Goal: Task Accomplishment & Management: Manage account settings

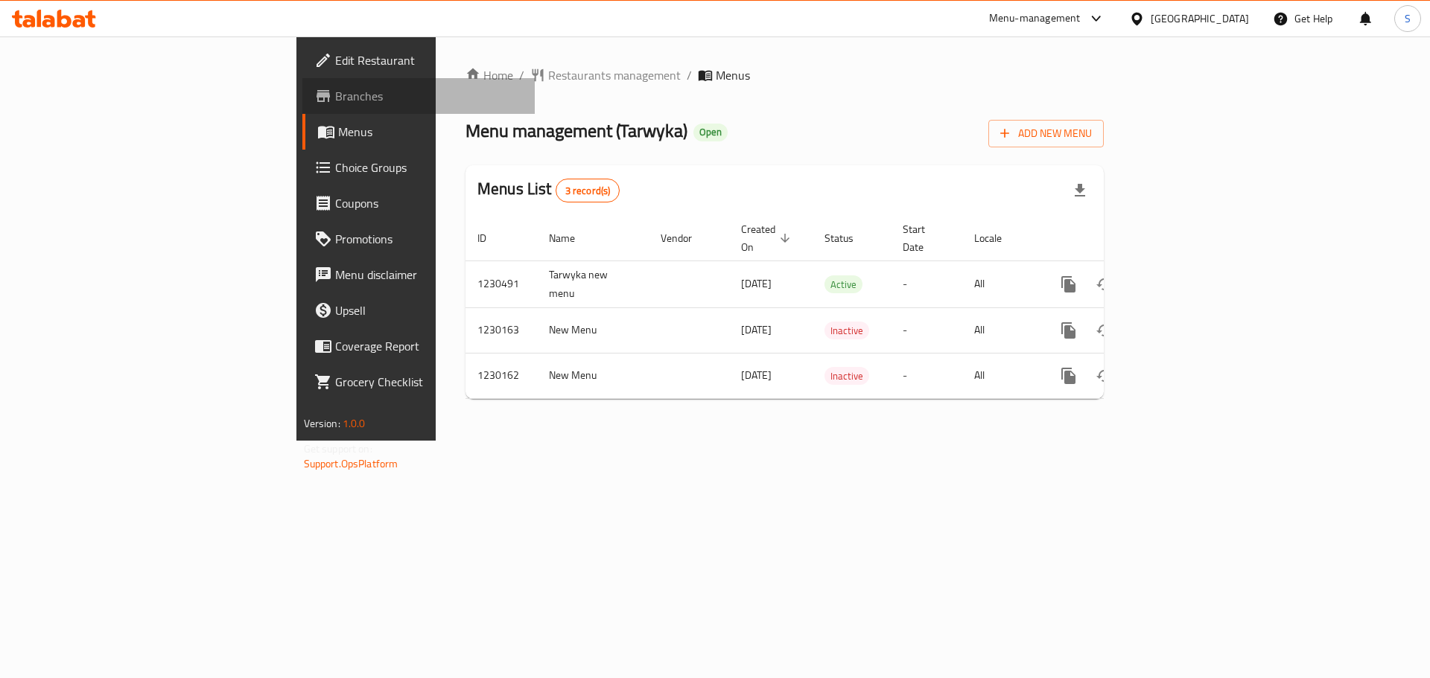
click at [335, 98] on span "Branches" at bounding box center [429, 96] width 188 height 18
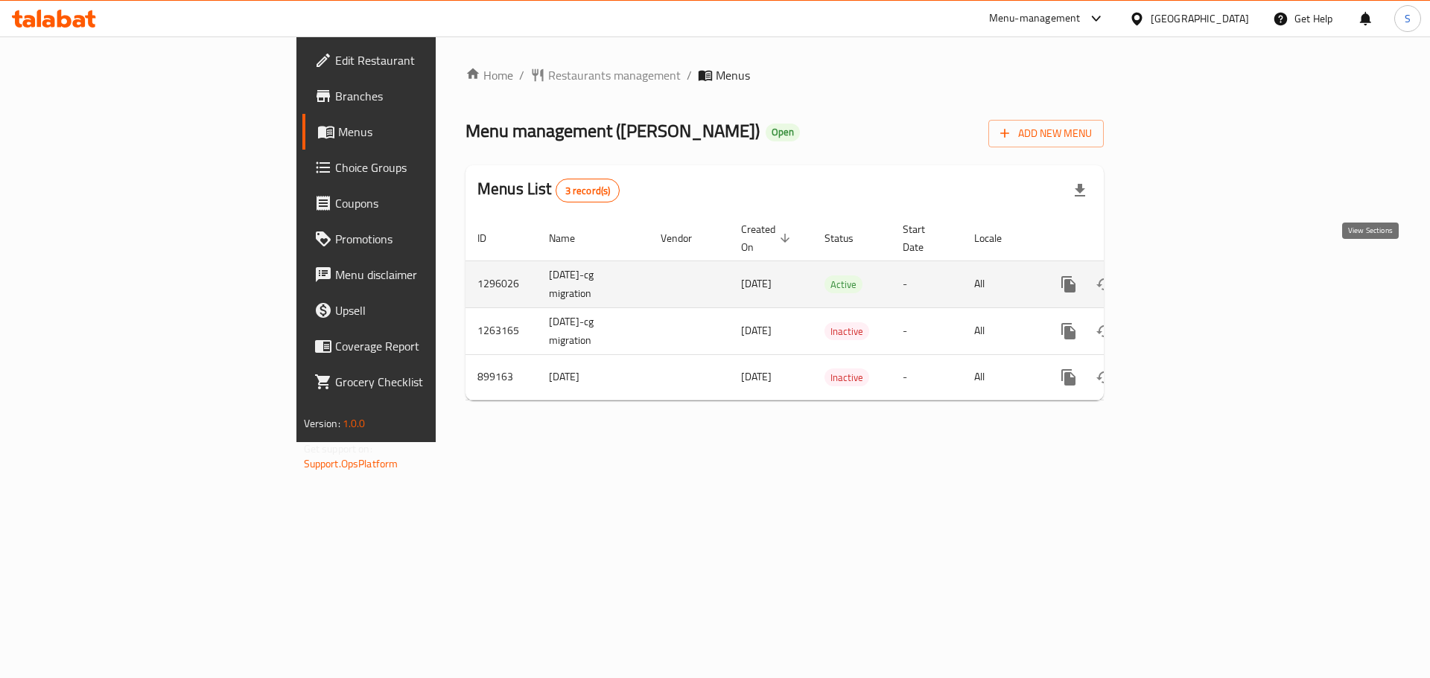
click at [1185, 276] on icon "enhanced table" at bounding box center [1176, 285] width 18 height 18
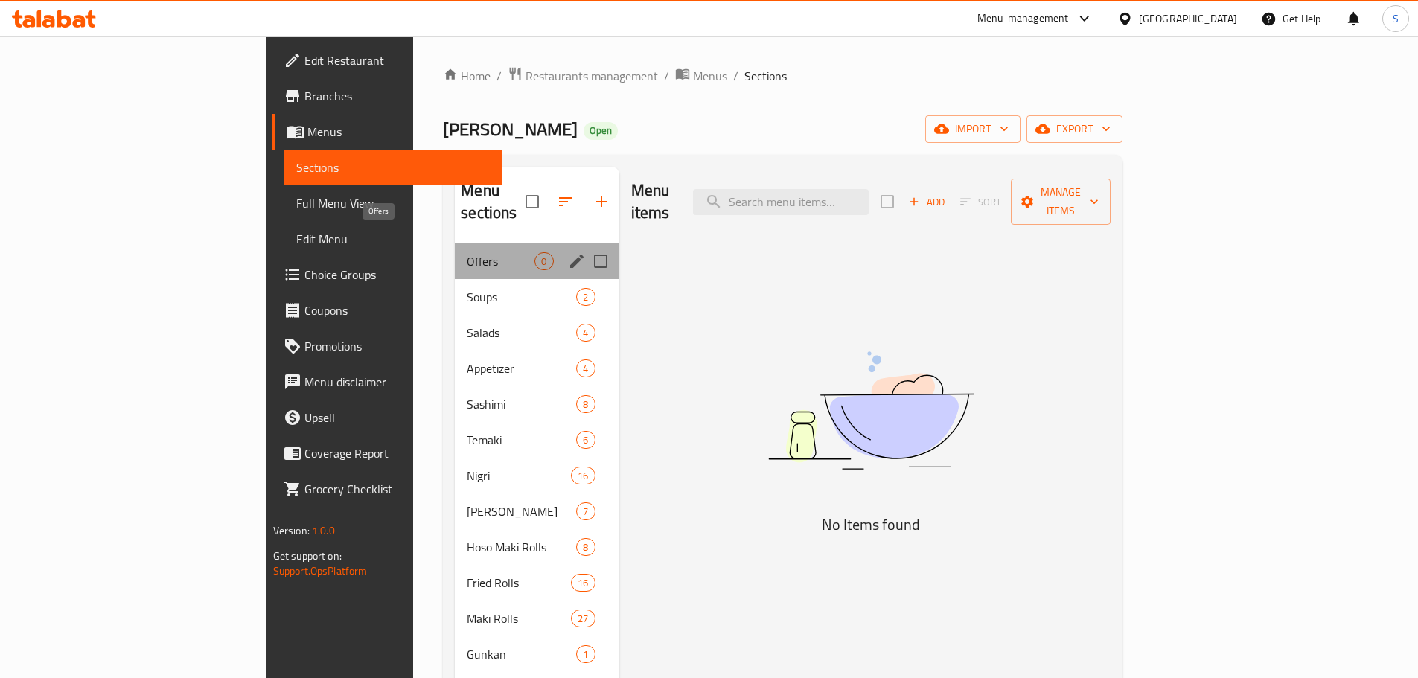
click at [467, 252] on span "Offers" at bounding box center [501, 261] width 68 height 18
click at [455, 315] on div "Salads 4" at bounding box center [537, 333] width 164 height 36
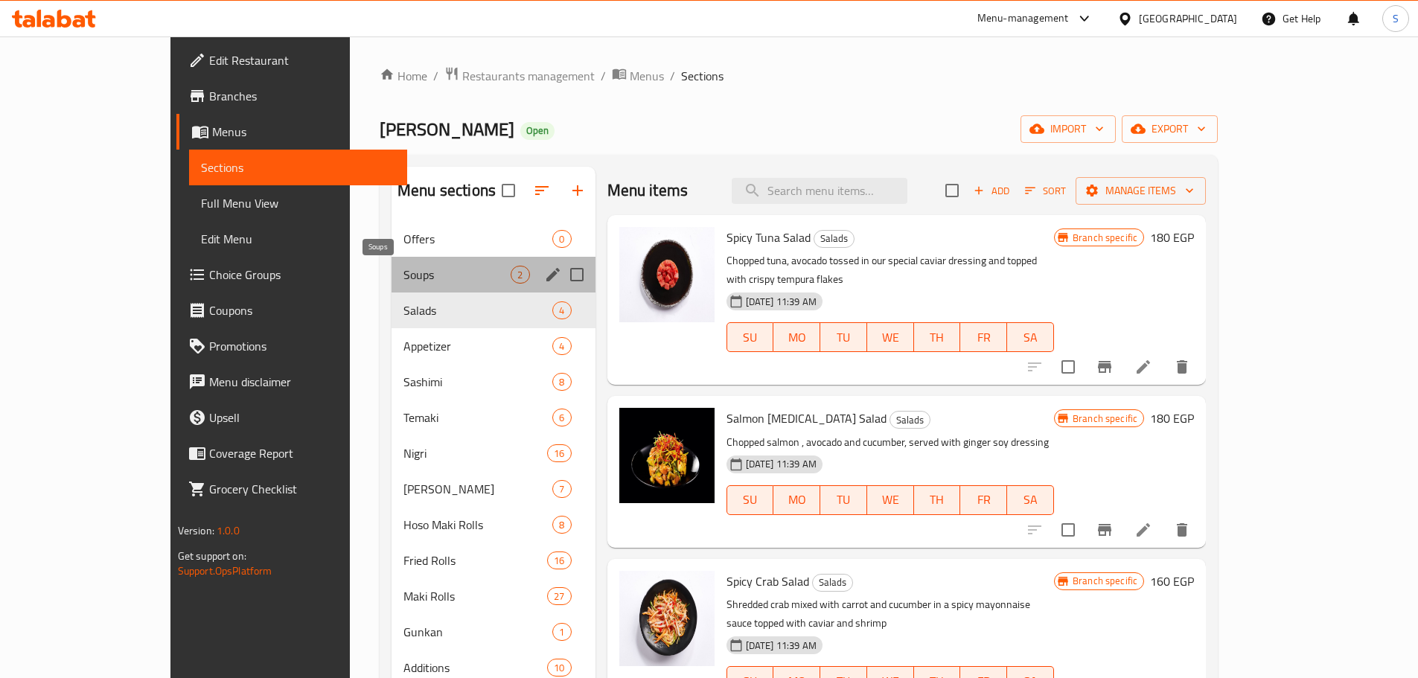
click at [404, 266] on span "Soups" at bounding box center [457, 275] width 107 height 18
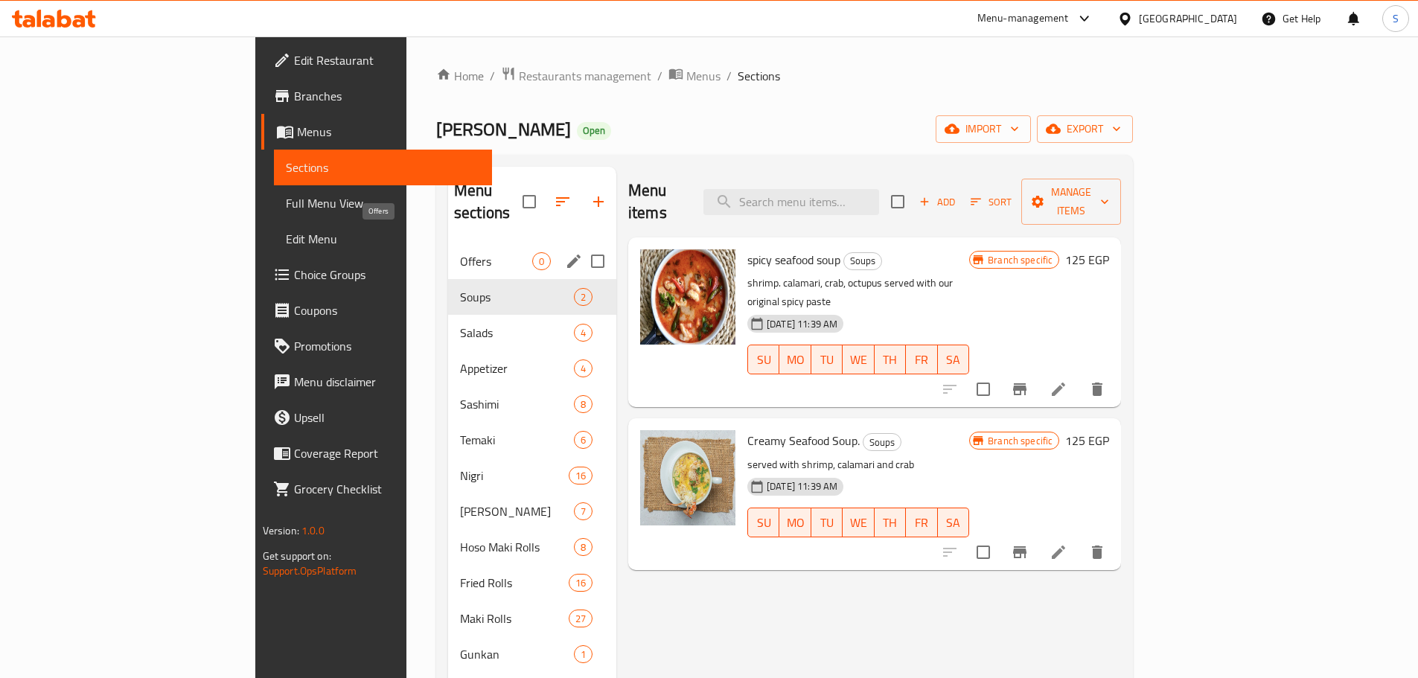
click at [460, 252] on span "Offers" at bounding box center [496, 261] width 72 height 18
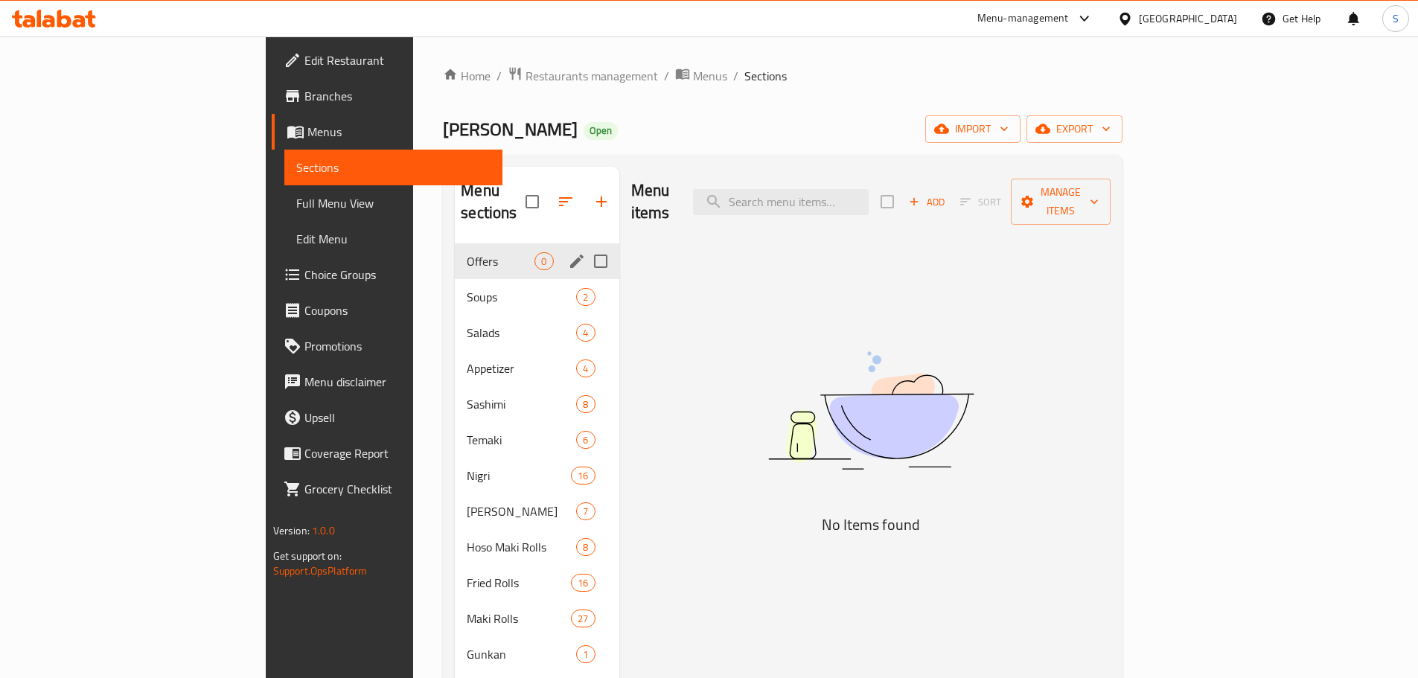
click at [455, 250] on div "Offers 0" at bounding box center [537, 261] width 164 height 36
click at [467, 252] on span "Offers" at bounding box center [501, 261] width 68 height 18
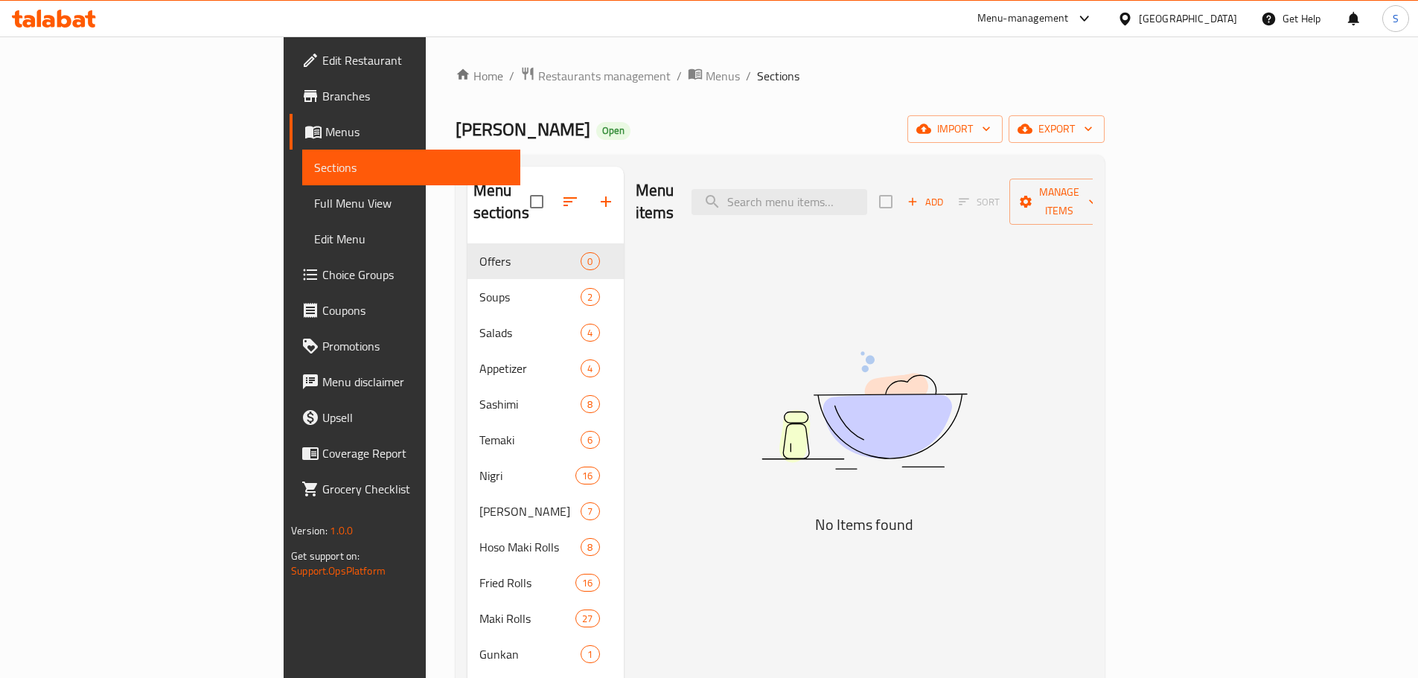
click at [77, 19] on icon at bounding box center [54, 19] width 84 height 18
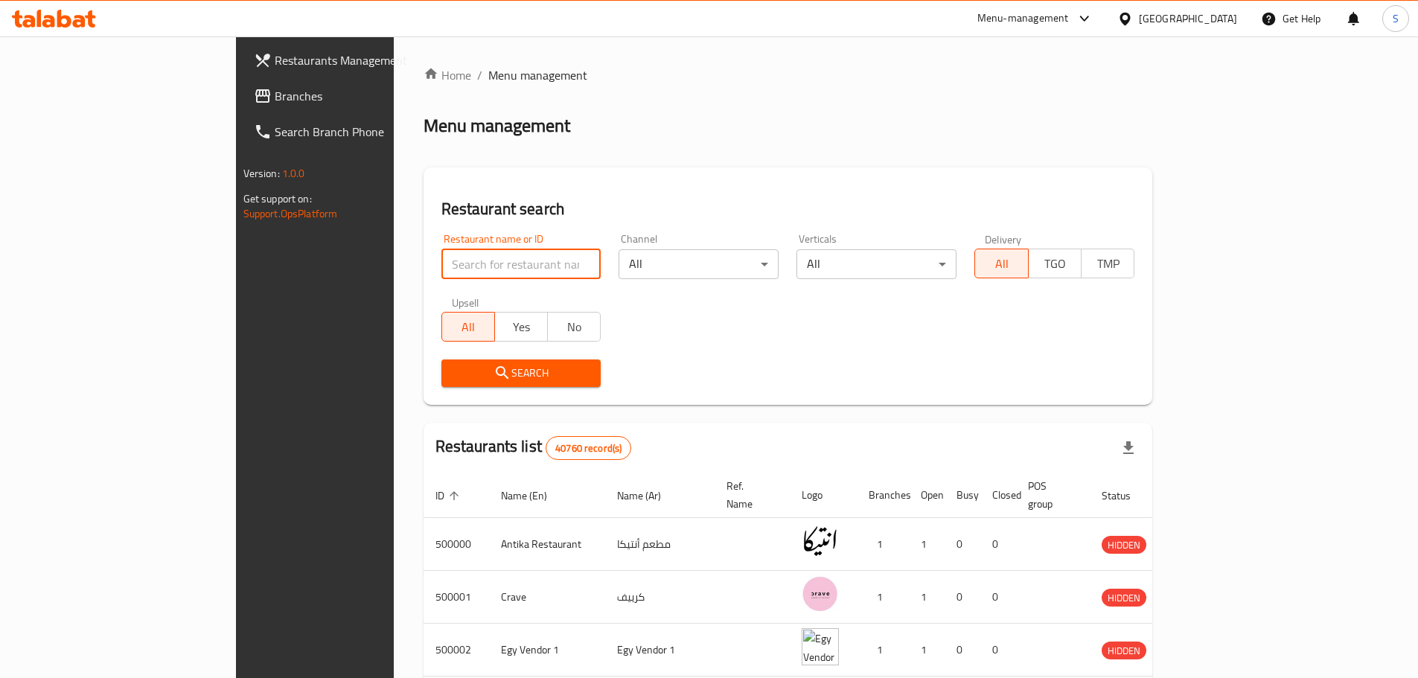
click at [442, 264] on input "search" at bounding box center [522, 264] width 160 height 30
paste input "699647"
type input "699647"
click at [453, 377] on span "Search" at bounding box center [521, 373] width 136 height 19
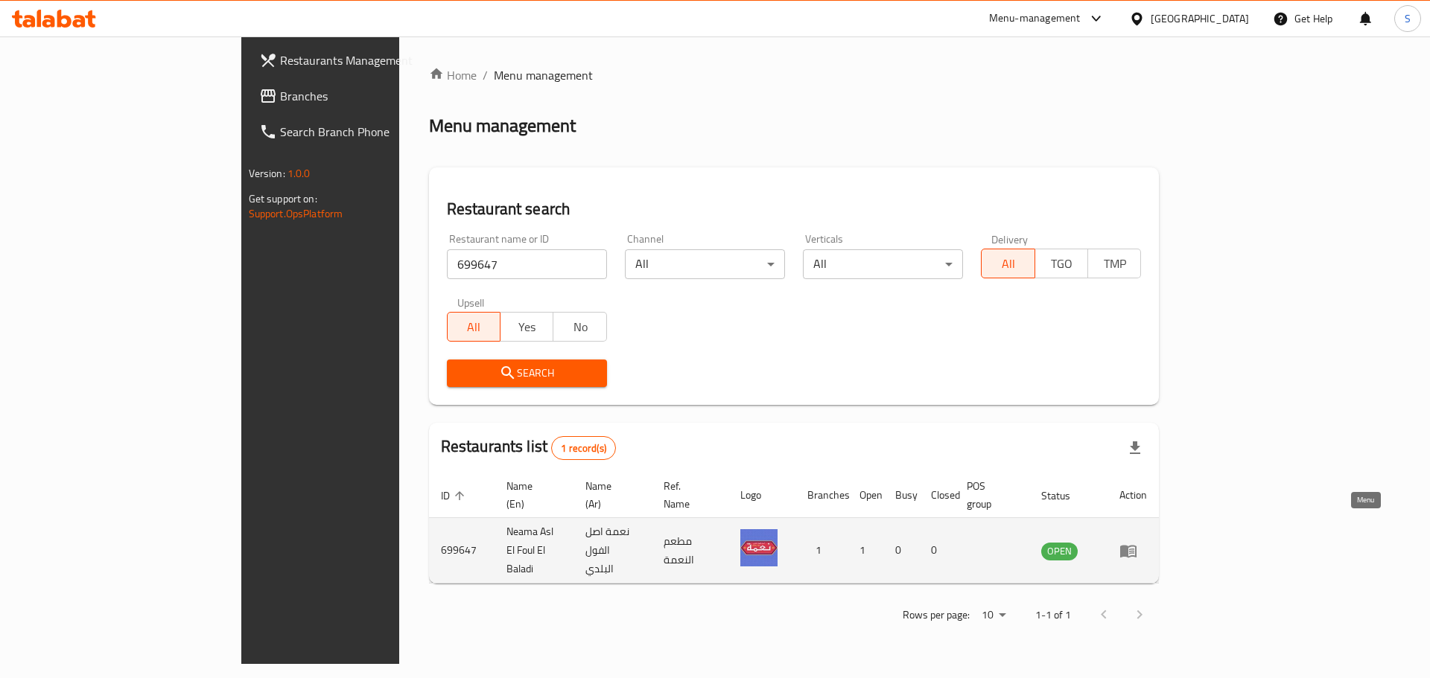
click at [1134, 549] on icon "enhanced table" at bounding box center [1131, 552] width 5 height 6
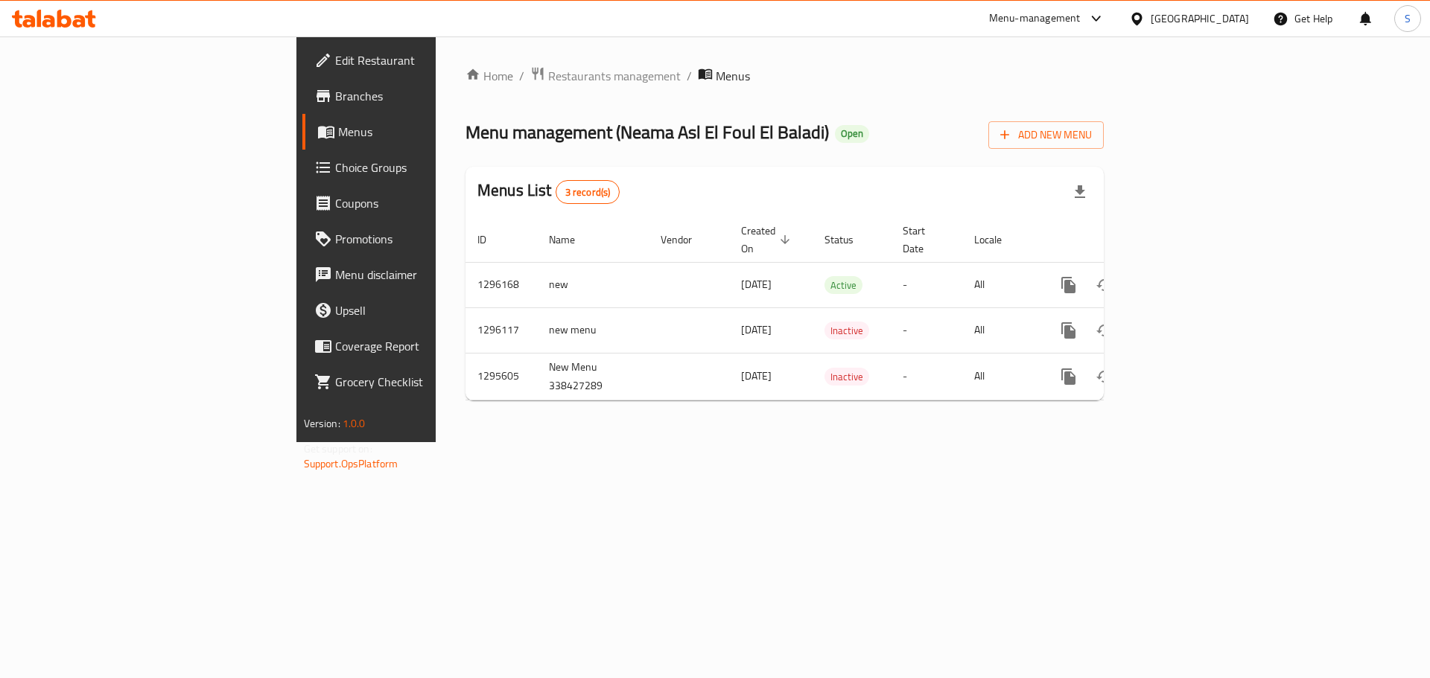
click at [302, 109] on link "Branches" at bounding box center [418, 96] width 233 height 36
